Goal: Task Accomplishment & Management: Use online tool/utility

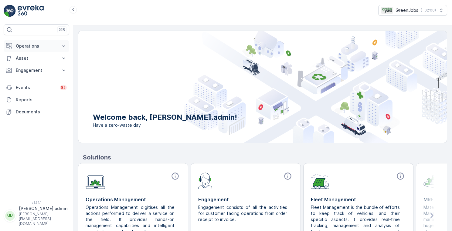
click at [30, 47] on p "Operations" at bounding box center [36, 46] width 41 height 6
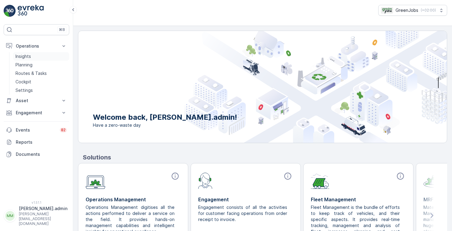
click at [27, 55] on p "Insights" at bounding box center [22, 56] width 15 height 6
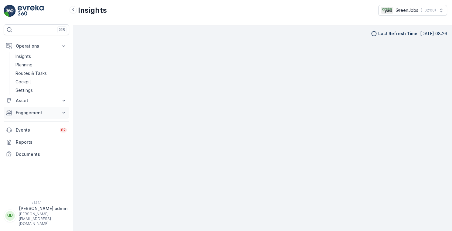
click at [31, 112] on p "Engagement" at bounding box center [36, 113] width 41 height 6
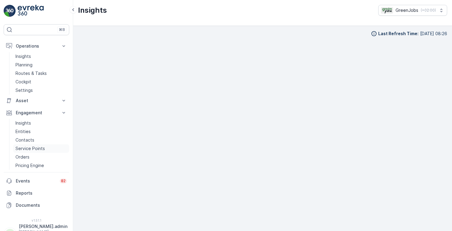
click at [25, 152] on link "Service Points" at bounding box center [41, 148] width 56 height 8
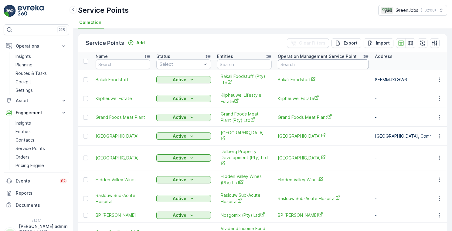
click at [307, 66] on input "text" at bounding box center [323, 64] width 91 height 10
click at [31, 73] on p "Routes & Tasks" at bounding box center [30, 73] width 31 height 6
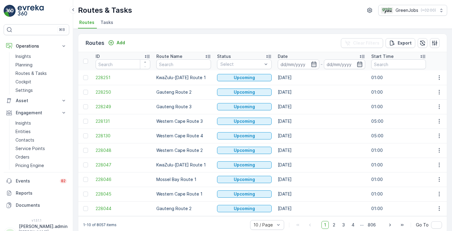
click at [107, 22] on span "Tasks" at bounding box center [106, 22] width 13 height 6
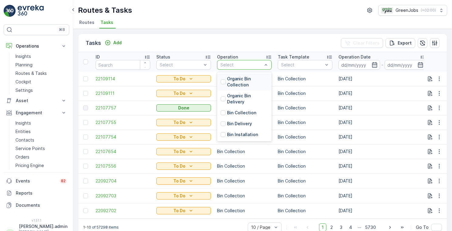
click at [241, 81] on p "Organic Bin Collection" at bounding box center [247, 82] width 41 height 12
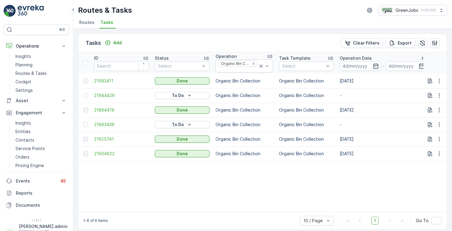
scroll to position [0, 2]
click at [439, 140] on icon "button" at bounding box center [439, 139] width 6 height 6
click at [420, 150] on span "See More Details" at bounding box center [431, 149] width 35 height 6
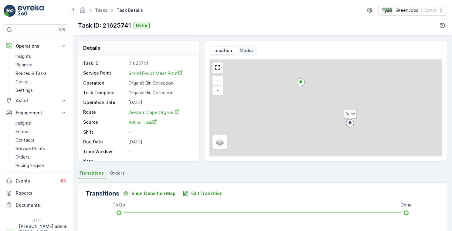
click at [117, 173] on span "Orders" at bounding box center [117, 173] width 15 height 6
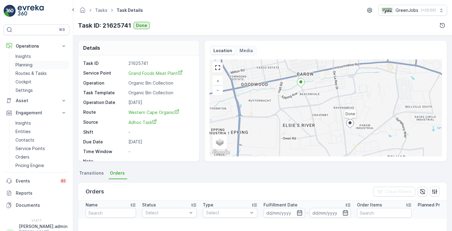
click at [28, 64] on p "Planning" at bounding box center [23, 65] width 17 height 6
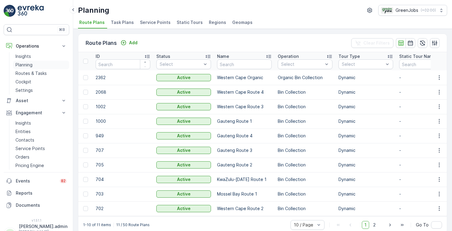
click at [25, 64] on p "Planning" at bounding box center [23, 65] width 17 height 6
click at [26, 72] on p "Routes & Tasks" at bounding box center [30, 73] width 31 height 6
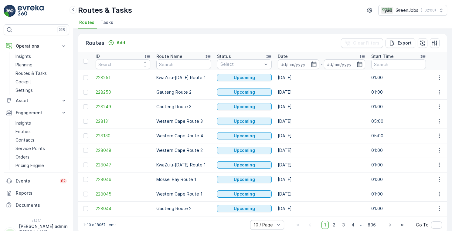
click at [107, 22] on span "Tasks" at bounding box center [106, 22] width 13 height 6
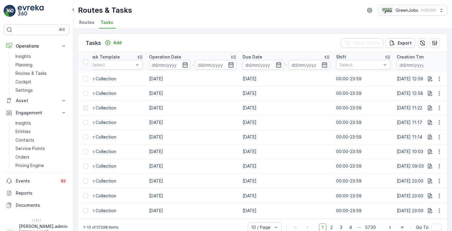
scroll to position [0, 169]
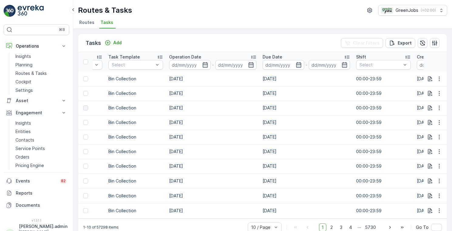
click at [109, 20] on span "Tasks" at bounding box center [106, 22] width 13 height 6
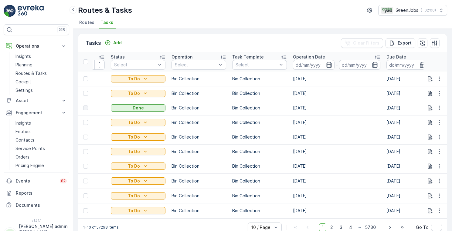
scroll to position [0, 33]
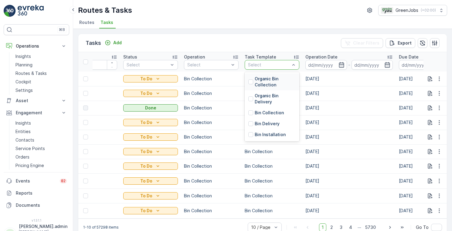
click at [298, 65] on div "Select" at bounding box center [272, 65] width 55 height 10
click at [249, 81] on div at bounding box center [250, 81] width 5 height 5
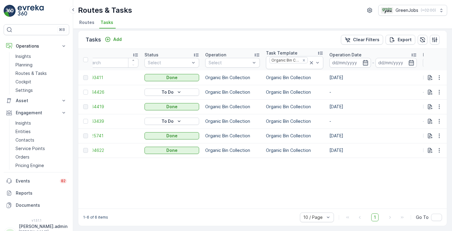
scroll to position [0, 12]
click at [438, 104] on icon "button" at bounding box center [439, 107] width 6 height 6
click at [427, 112] on span "See More Details" at bounding box center [431, 113] width 35 height 6
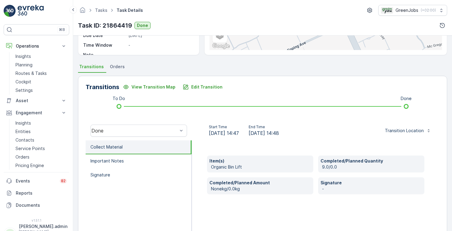
scroll to position [108, 0]
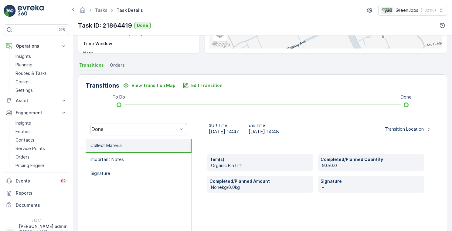
click at [116, 65] on span "Orders" at bounding box center [117, 65] width 15 height 6
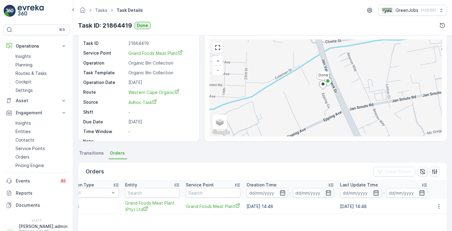
scroll to position [17, 0]
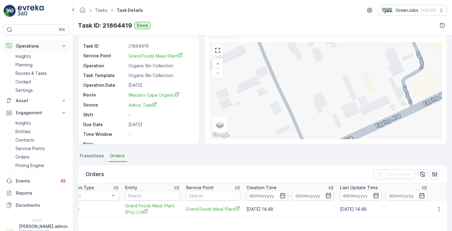
click at [30, 45] on p "Operations" at bounding box center [36, 46] width 41 height 6
